Goal: Navigation & Orientation: Find specific page/section

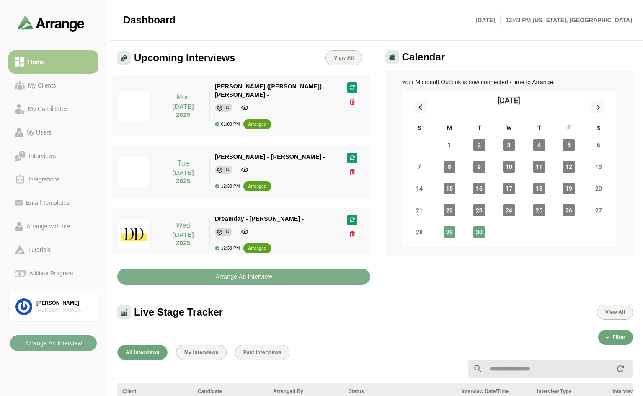
scroll to position [209, 0]
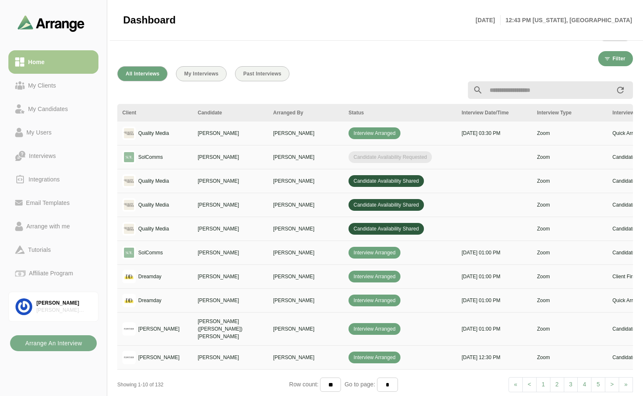
scroll to position [307, 0]
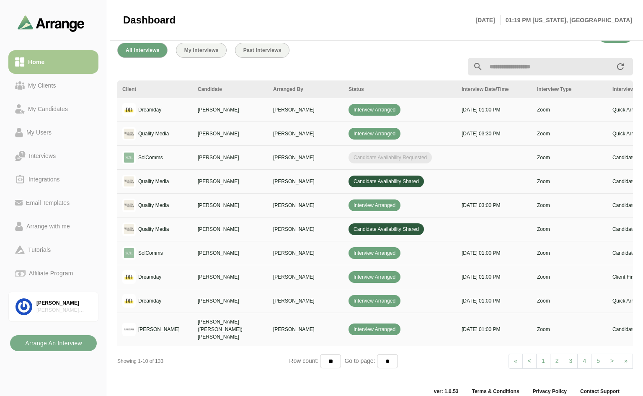
scroll to position [306, 0]
